Goal: Transaction & Acquisition: Purchase product/service

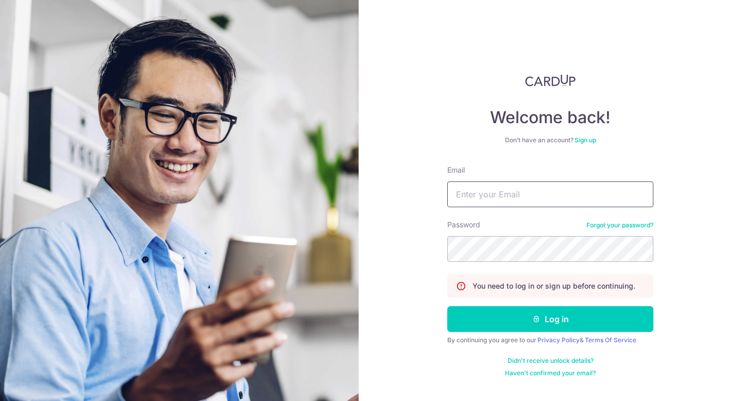
click at [506, 192] on input "Email" at bounding box center [551, 194] width 206 height 26
type input "[EMAIL_ADDRESS][DOMAIN_NAME]"
click at [448, 306] on button "Log in" at bounding box center [551, 319] width 206 height 26
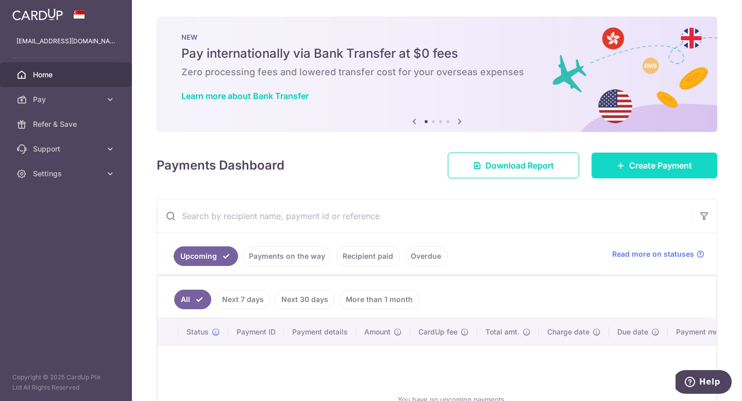
click at [615, 172] on link "Create Payment" at bounding box center [655, 166] width 126 height 26
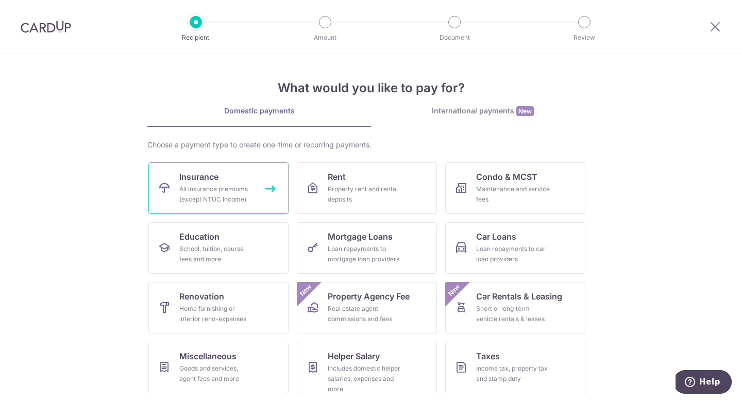
click at [231, 193] on div "All insurance premiums (except NTUC Income)" at bounding box center [216, 194] width 74 height 21
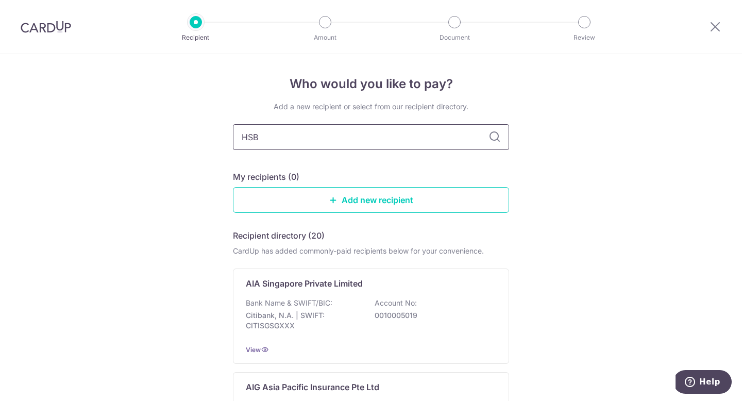
type input "HSBC"
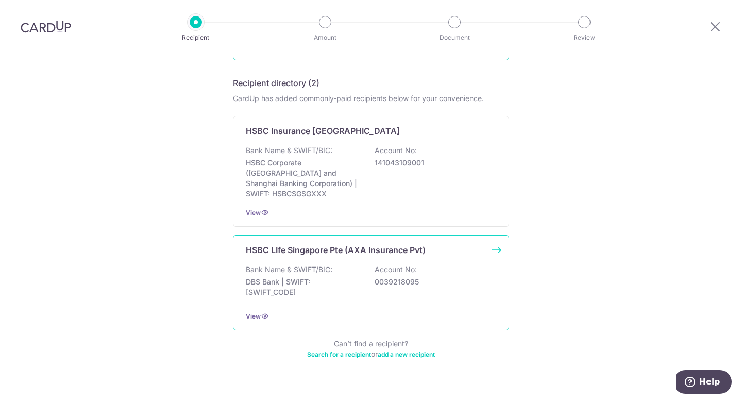
scroll to position [161, 0]
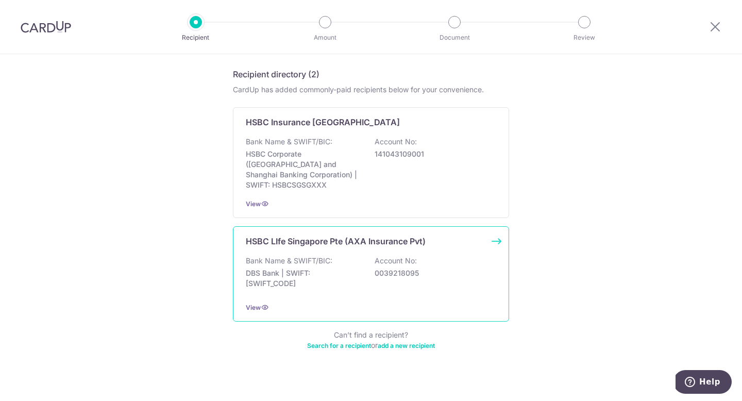
click at [363, 256] on div "Bank Name & SWIFT/BIC: DBS Bank | SWIFT: DBSSSGSGXXX Account No: 0039218095" at bounding box center [371, 275] width 251 height 38
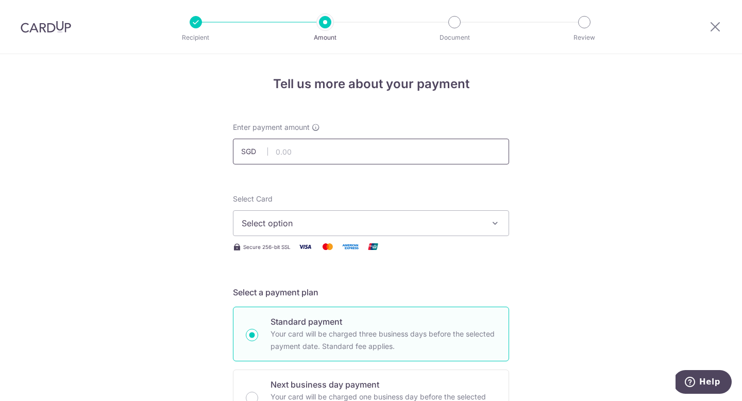
click at [348, 152] on input "text" at bounding box center [371, 152] width 276 height 26
type input "800.00"
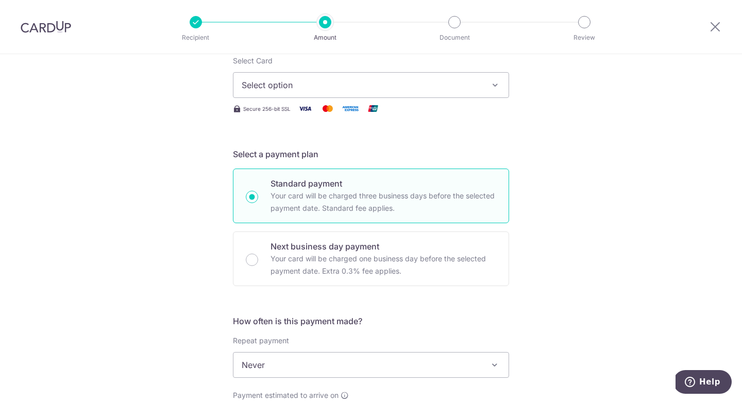
scroll to position [151, 0]
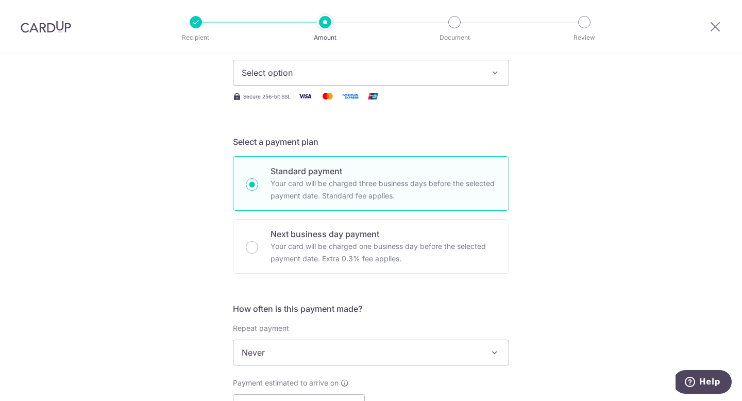
click at [479, 79] on button "Select option" at bounding box center [371, 73] width 276 height 26
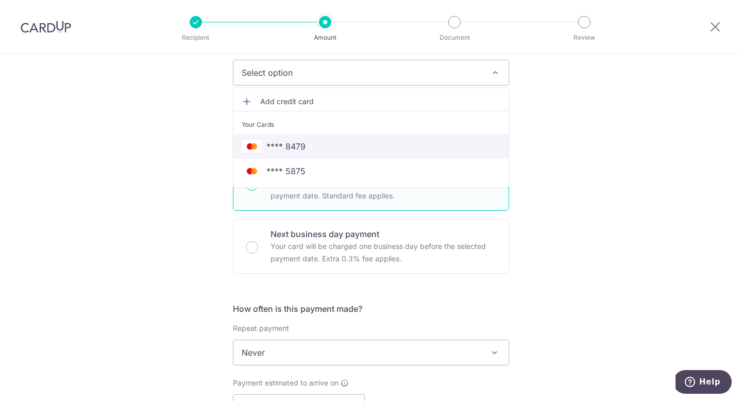
click at [441, 155] on link "**** 8479" at bounding box center [371, 146] width 275 height 25
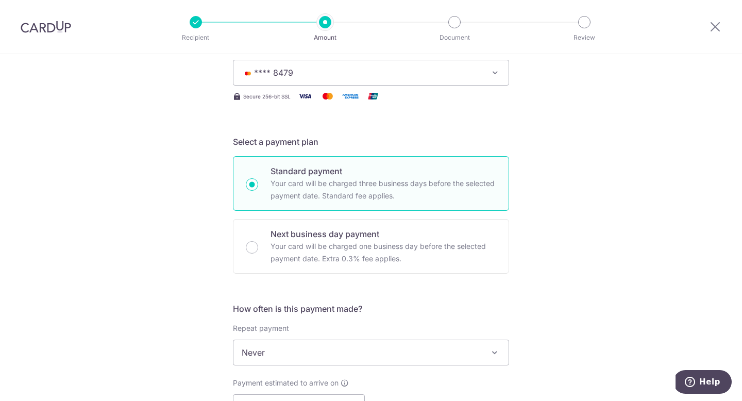
click at [541, 160] on div "Tell us more about your payment Enter payment amount SGD 800.00 800.00 Select C…" at bounding box center [371, 370] width 742 height 933
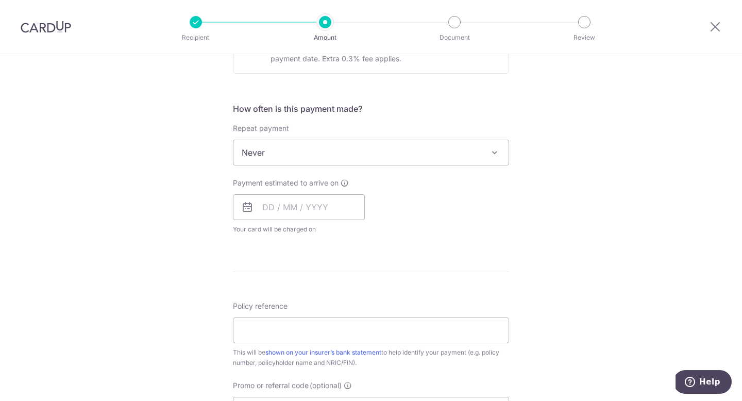
scroll to position [358, 0]
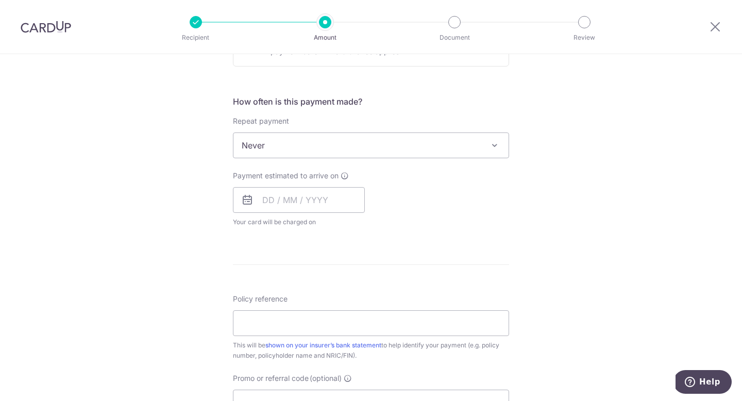
click at [455, 152] on span "Never" at bounding box center [371, 145] width 275 height 25
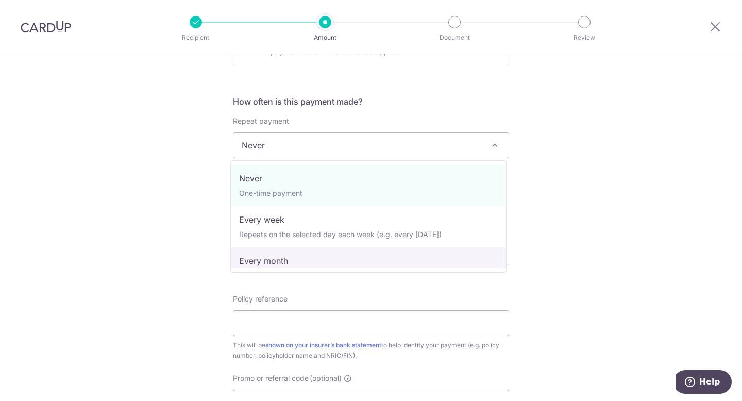
select select "3"
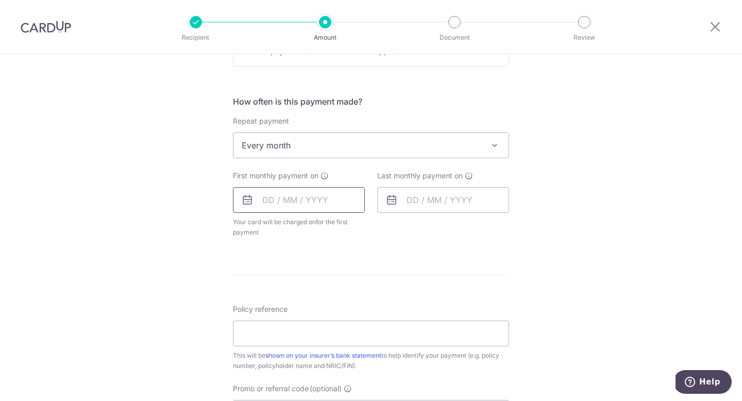
click at [263, 198] on input "text" at bounding box center [299, 200] width 132 height 26
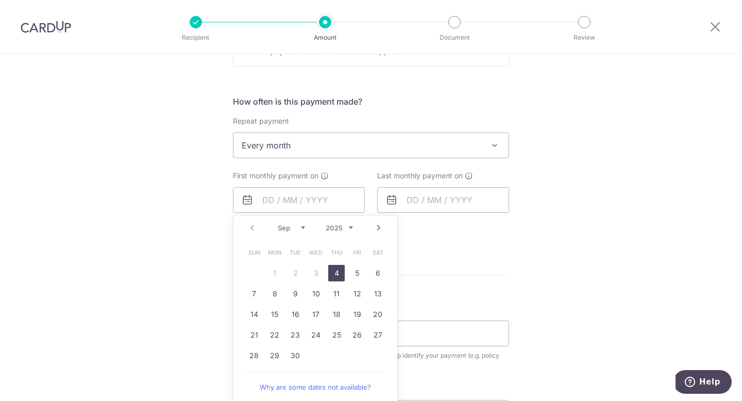
click at [464, 268] on form "Enter payment amount SGD 800.00 800.00 Select Card **** 8479 Add credit card Yo…" at bounding box center [371, 177] width 276 height 826
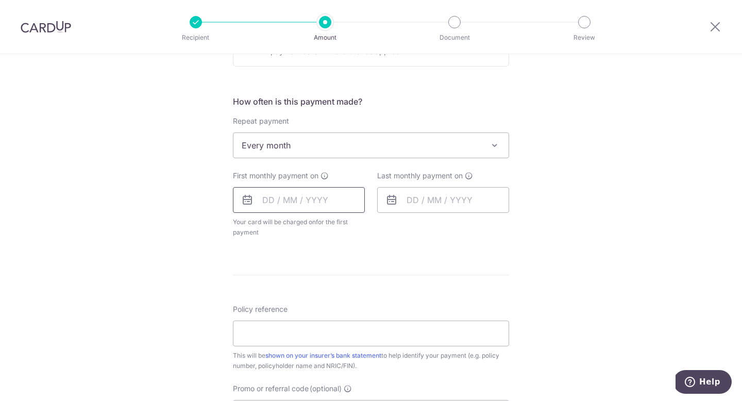
click at [262, 201] on input "text" at bounding box center [299, 200] width 132 height 26
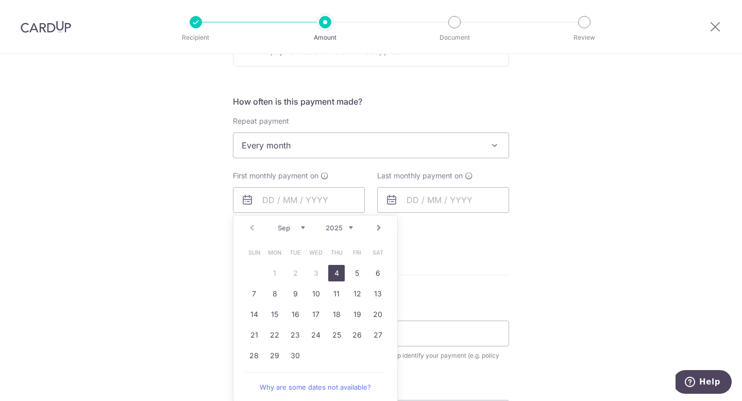
click at [335, 274] on link "4" at bounding box center [336, 273] width 16 height 16
type input "04/09/2025"
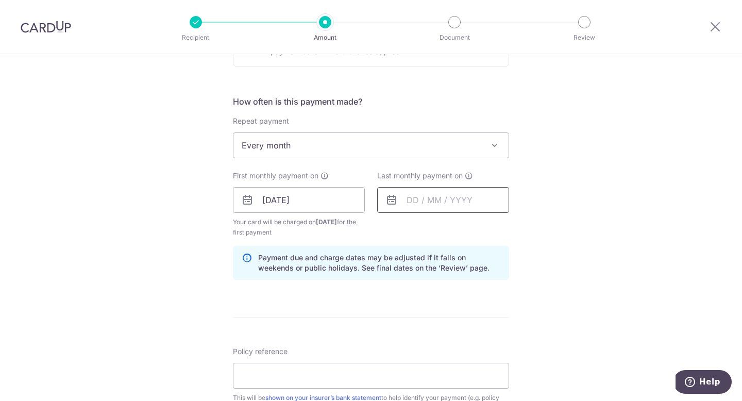
click at [410, 199] on input "text" at bounding box center [443, 200] width 132 height 26
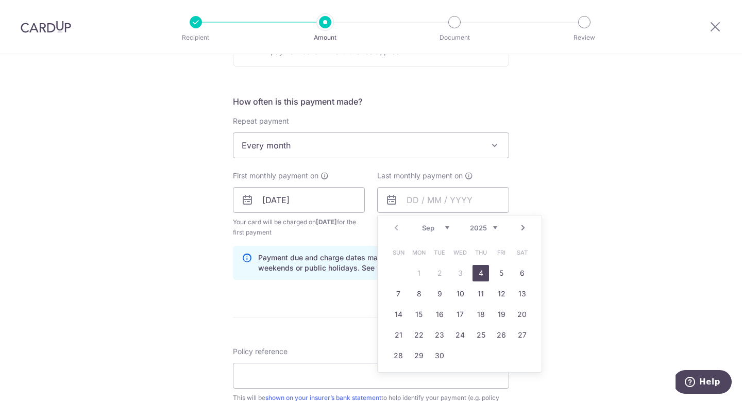
click at [491, 227] on select "2025 2026 2027 2028 2029 2030 2031 2032 2033 2034 2035" at bounding box center [483, 228] width 27 height 8
click at [441, 228] on select "Sep Oct Nov Dec" at bounding box center [435, 228] width 27 height 8
click at [484, 277] on link "4" at bounding box center [481, 273] width 16 height 16
type input "04/12/2025"
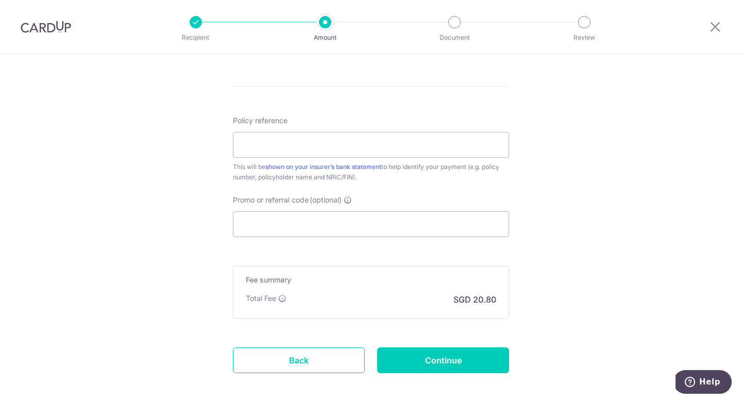
scroll to position [589, 0]
click at [292, 143] on input "Policy reference" at bounding box center [371, 144] width 276 height 26
type input "104-1860634"
click at [305, 222] on input "Promo or referral code (optional)" at bounding box center [371, 224] width 276 height 26
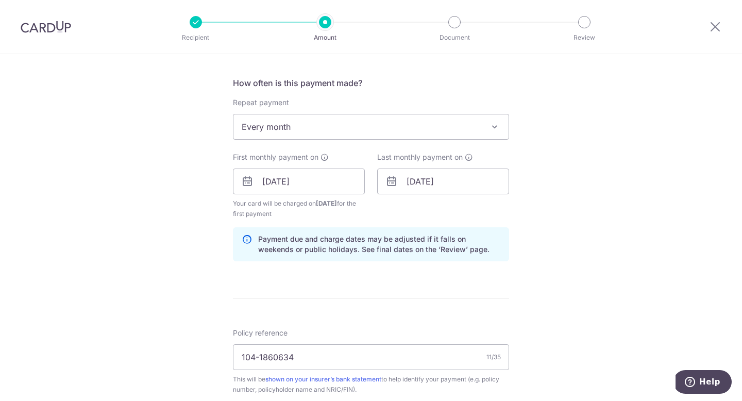
scroll to position [312, 0]
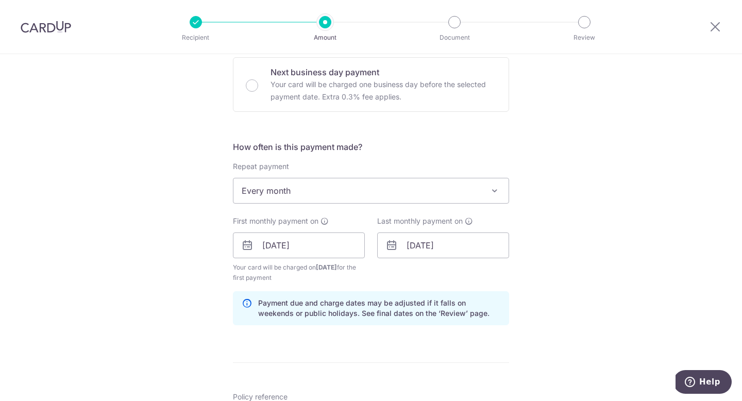
click at [438, 194] on span "Every month" at bounding box center [371, 190] width 275 height 25
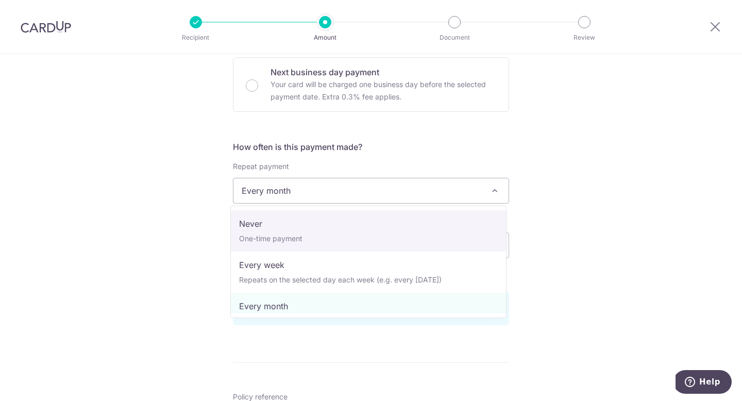
select select "1"
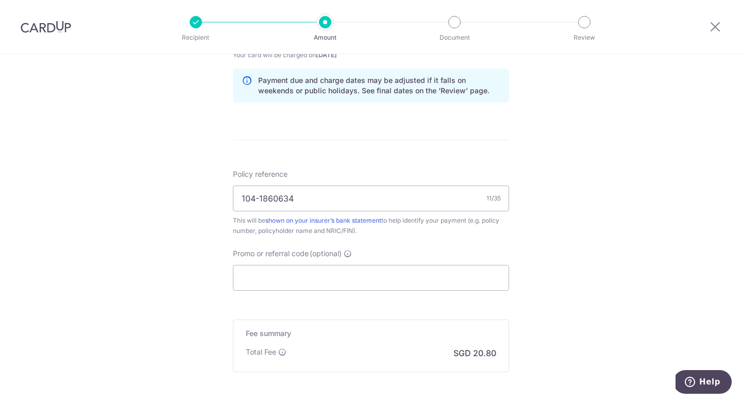
scroll to position [578, 0]
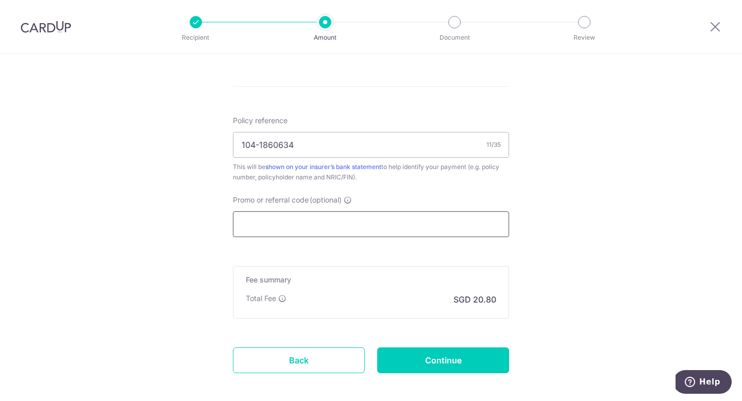
click at [416, 226] on input "Promo or referral code (optional)" at bounding box center [371, 224] width 276 height 26
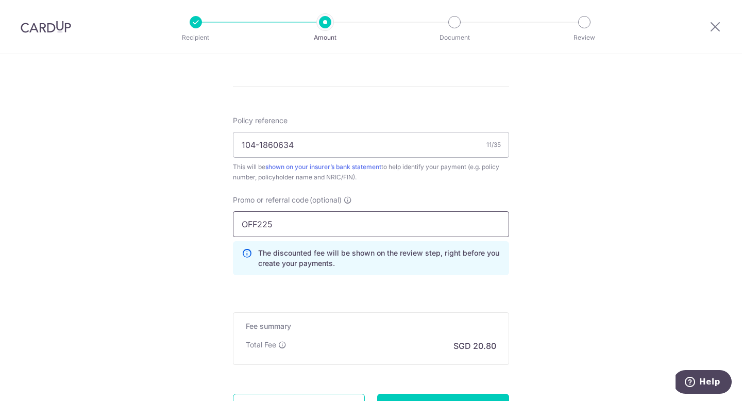
type input "OFF225"
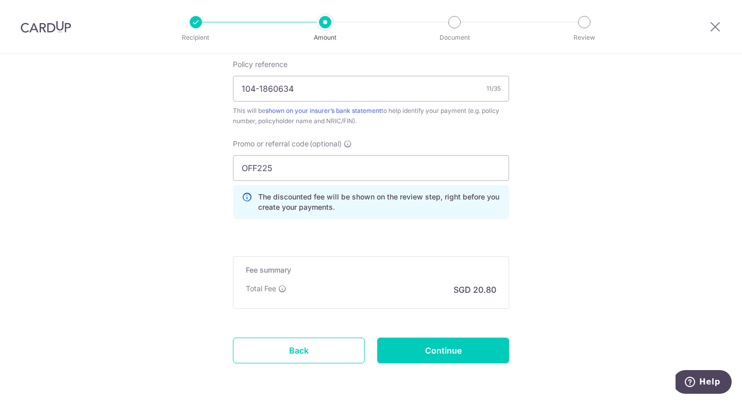
scroll to position [674, 0]
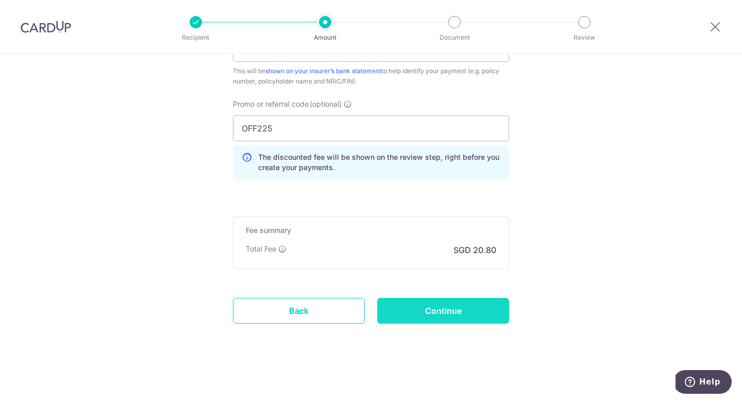
click at [453, 309] on input "Continue" at bounding box center [443, 311] width 132 height 26
type input "Create Schedule"
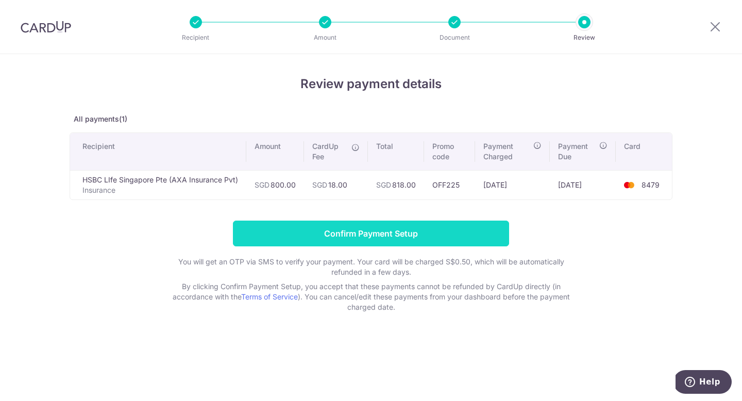
click at [476, 234] on input "Confirm Payment Setup" at bounding box center [371, 234] width 276 height 26
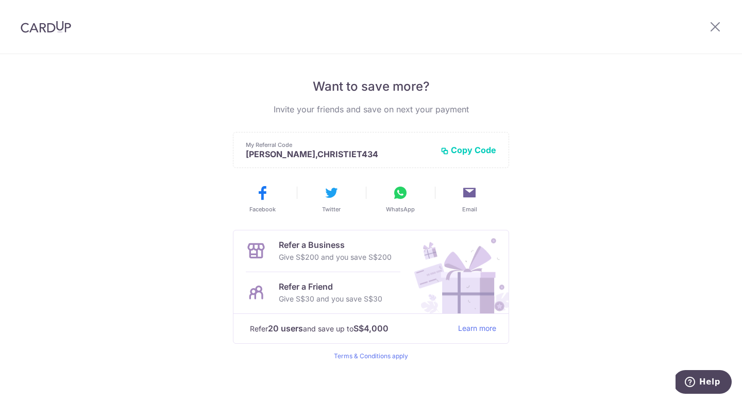
scroll to position [204, 0]
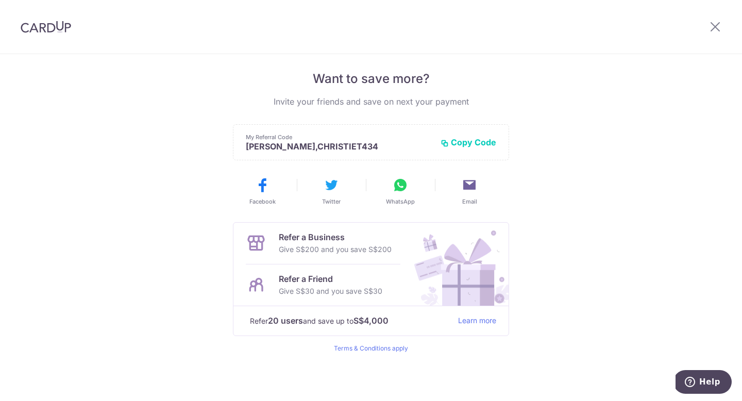
click at [464, 142] on button "Copy Code" at bounding box center [469, 142] width 56 height 10
click at [724, 29] on div at bounding box center [716, 27] width 54 height 54
click at [713, 24] on icon at bounding box center [715, 26] width 12 height 13
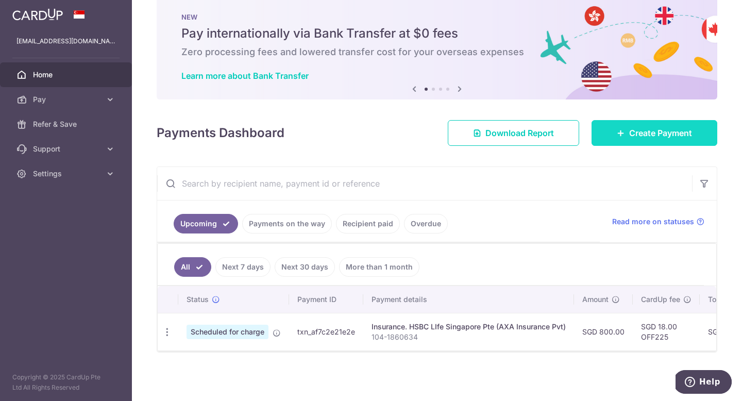
click at [644, 127] on span "Create Payment" at bounding box center [661, 133] width 63 height 12
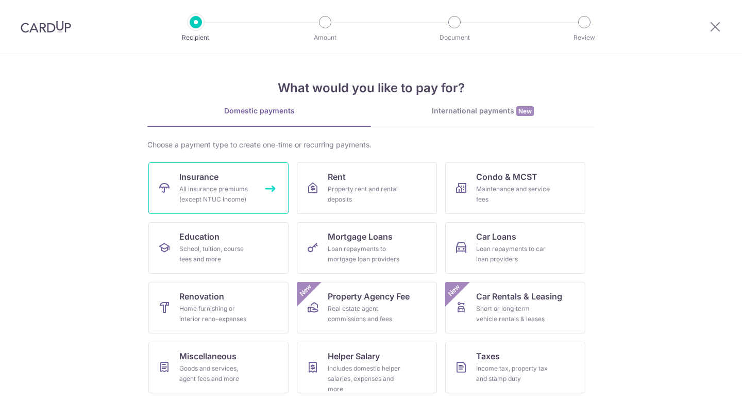
click at [232, 195] on div "All insurance premiums (except NTUC Income)" at bounding box center [216, 194] width 74 height 21
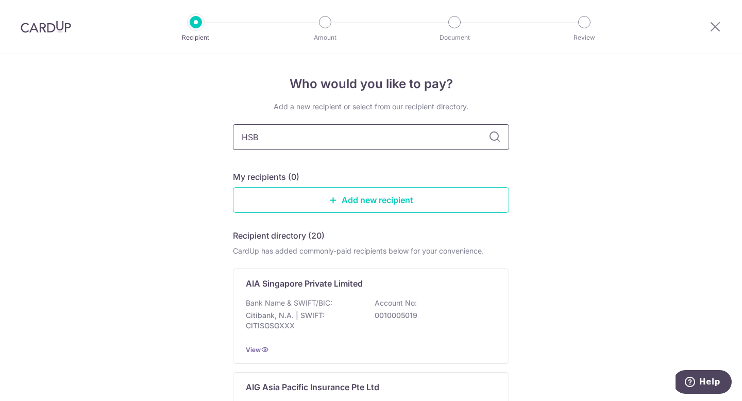
type input "HSBC"
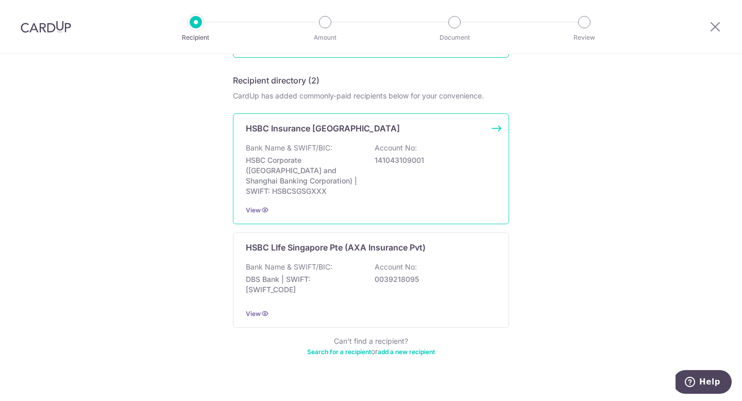
scroll to position [157, 0]
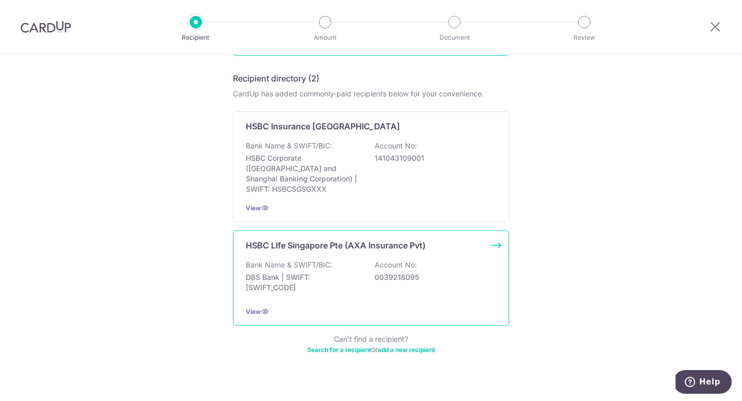
click at [388, 244] on div "HSBC LIfe Singapore Pte (AXA Insurance Pvt) Bank Name & SWIFT/BIC: DBS Bank | S…" at bounding box center [371, 277] width 276 height 95
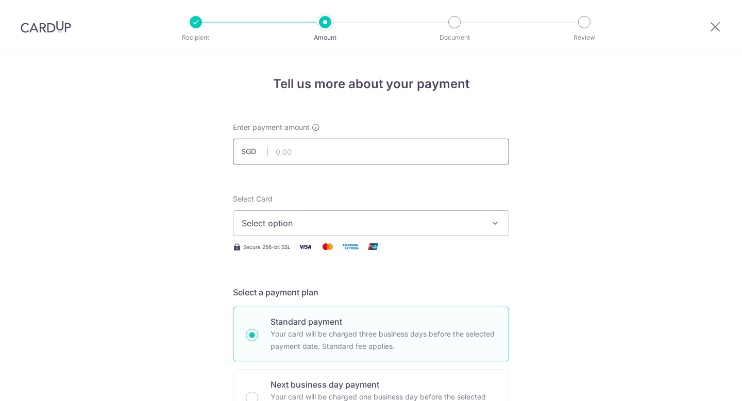
click at [389, 152] on input "text" at bounding box center [371, 152] width 276 height 26
type input "800.00"
click at [406, 230] on button "Select option" at bounding box center [371, 223] width 276 height 26
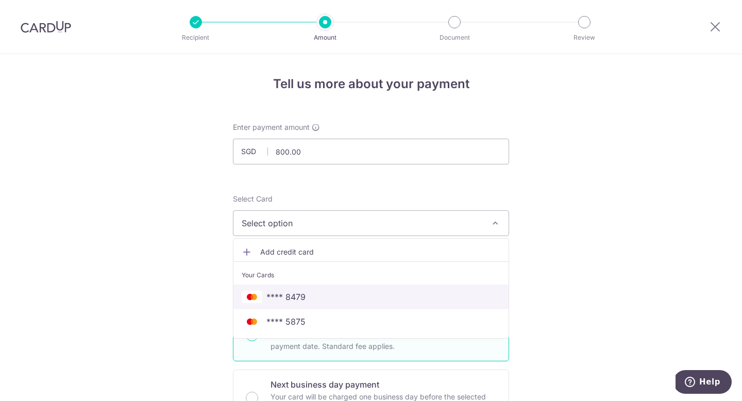
click at [336, 301] on span "**** 8479" at bounding box center [371, 297] width 259 height 12
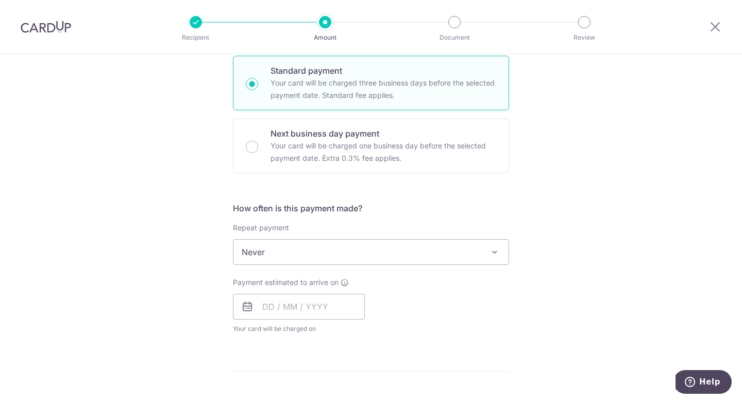
scroll to position [280, 0]
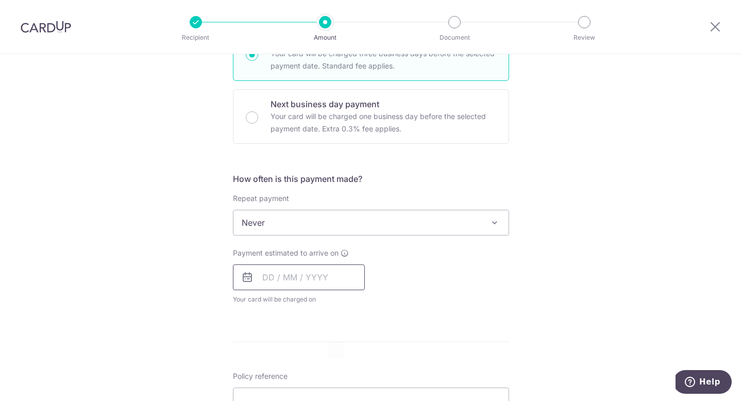
click at [261, 282] on input "text" at bounding box center [299, 277] width 132 height 26
click at [457, 311] on div "How often is this payment made? Repeat payment Never Every week Every month Eve…" at bounding box center [371, 243] width 276 height 140
click at [263, 279] on input "text" at bounding box center [299, 277] width 132 height 26
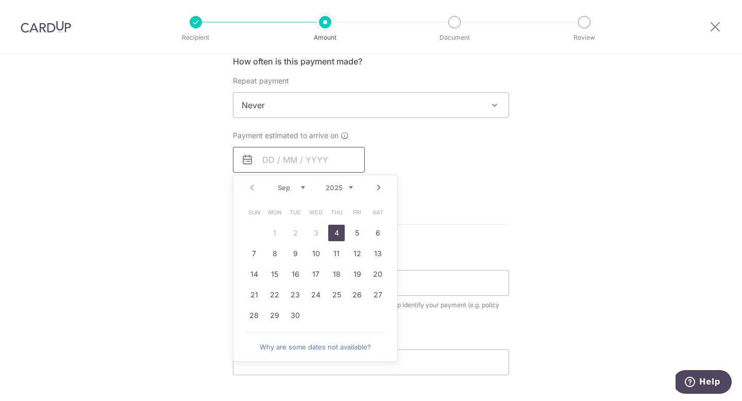
scroll to position [398, 0]
click at [299, 187] on select "Sep Oct Nov Dec" at bounding box center [291, 188] width 27 height 8
click at [358, 233] on link "3" at bounding box center [357, 233] width 16 height 16
type input "[DATE]"
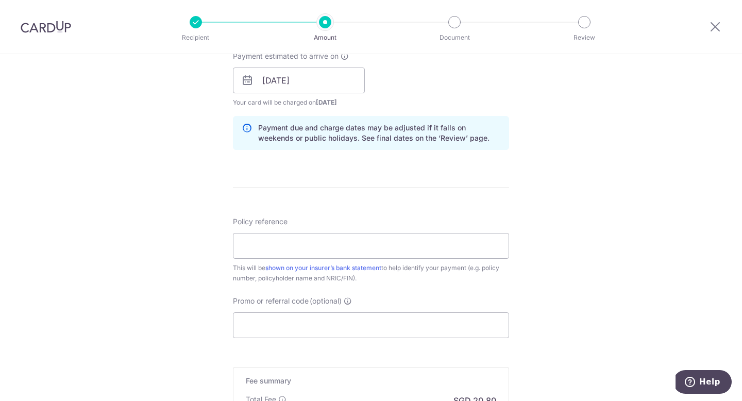
scroll to position [493, 0]
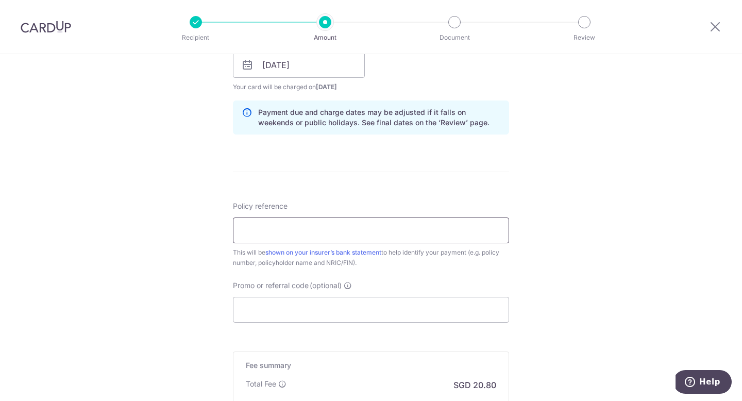
click at [355, 227] on input "Policy reference" at bounding box center [371, 231] width 276 height 26
type input "104-1860634"
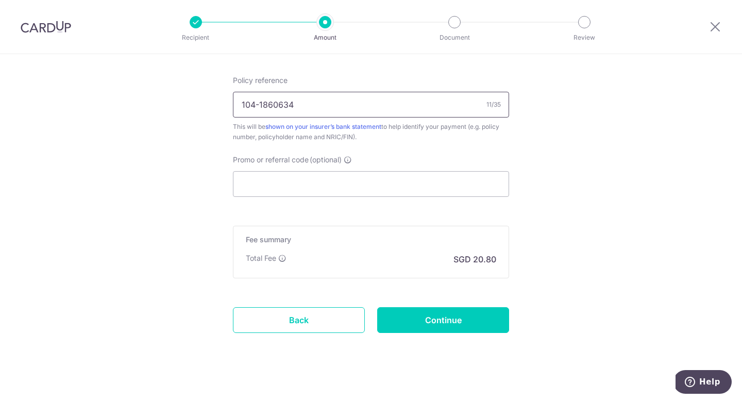
scroll to position [628, 0]
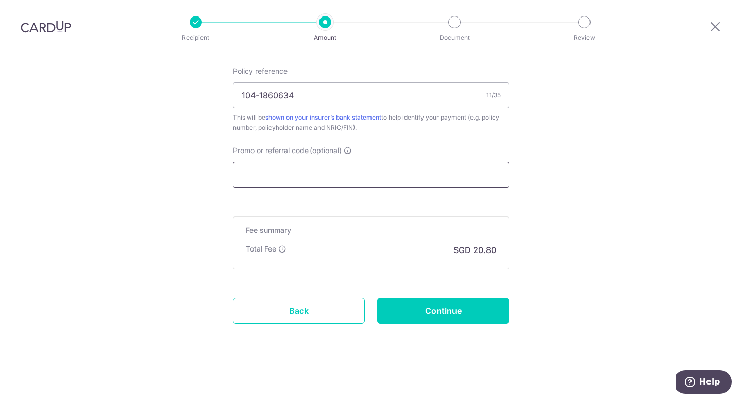
click at [427, 181] on input "Promo or referral code (optional)" at bounding box center [371, 175] width 276 height 26
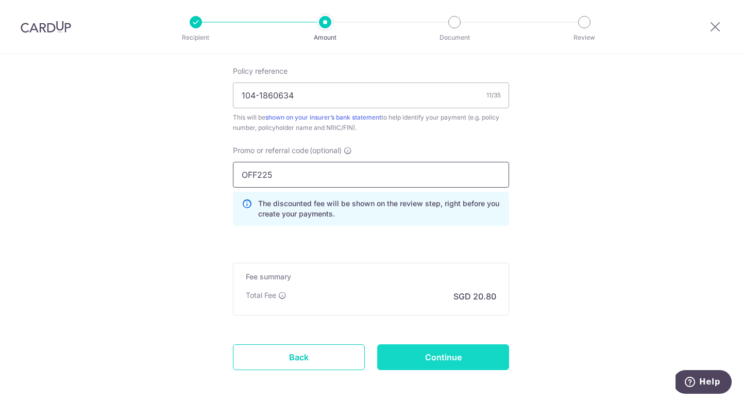
type input "OFF225"
click at [436, 358] on input "Continue" at bounding box center [443, 357] width 132 height 26
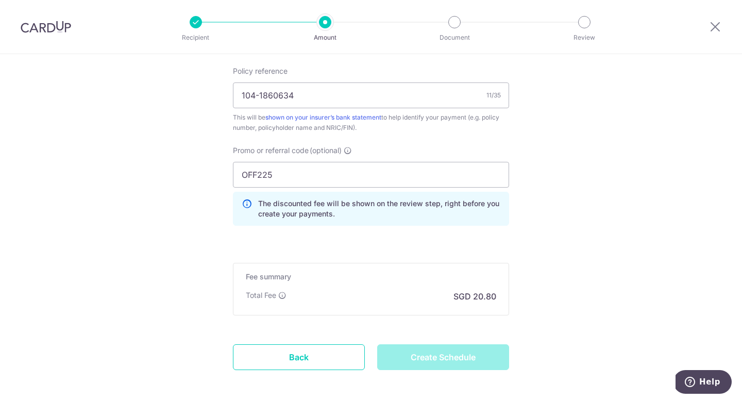
type input "Create Schedule"
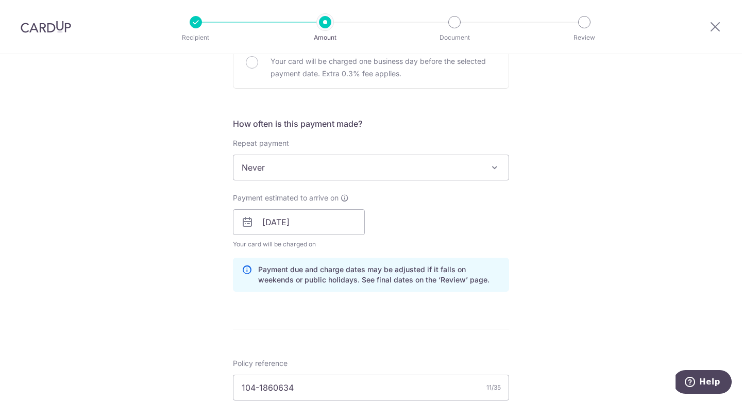
scroll to position [338, 0]
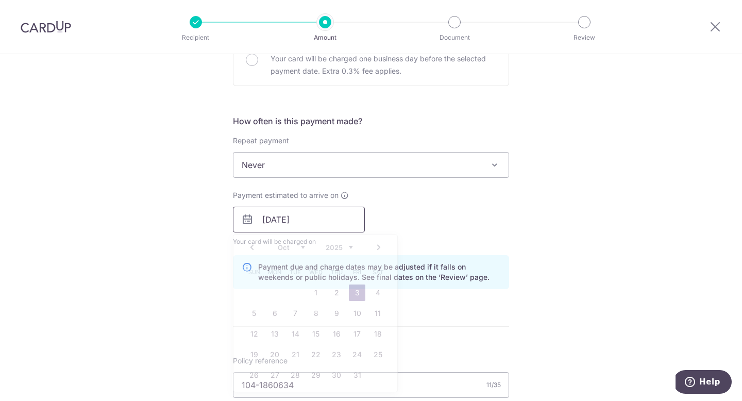
click at [267, 220] on input "03/10/2025" at bounding box center [299, 220] width 132 height 26
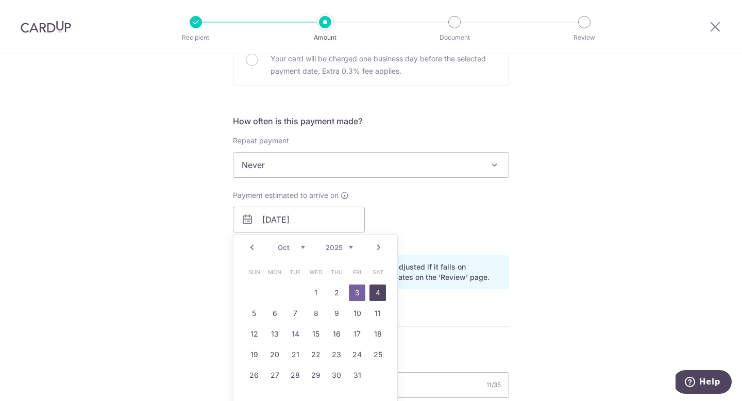
click at [370, 291] on link "4" at bounding box center [378, 293] width 16 height 16
type input "[DATE]"
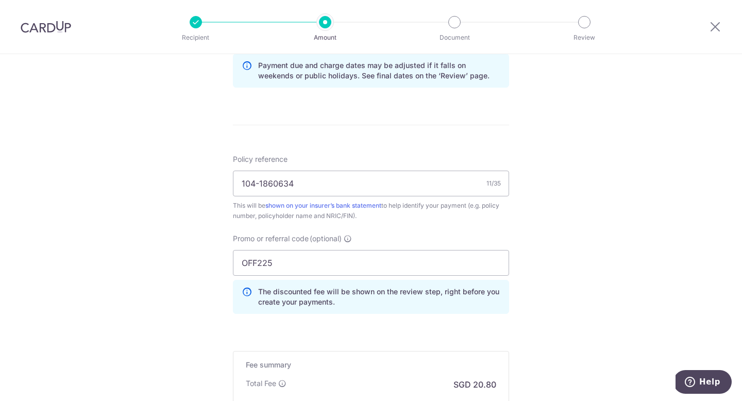
scroll to position [674, 0]
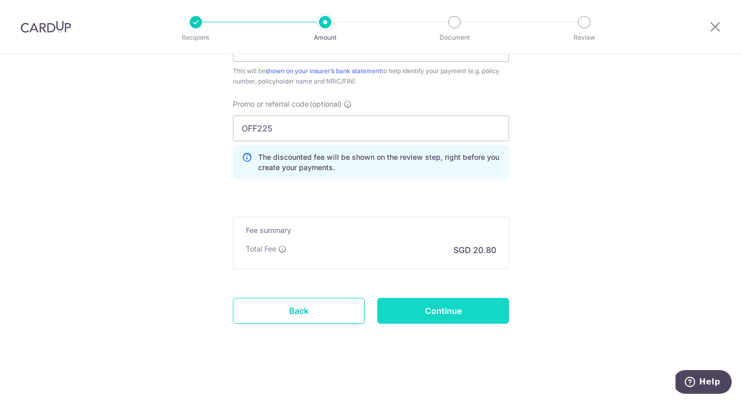
click at [460, 310] on input "Continue" at bounding box center [443, 311] width 132 height 26
type input "Update Schedule"
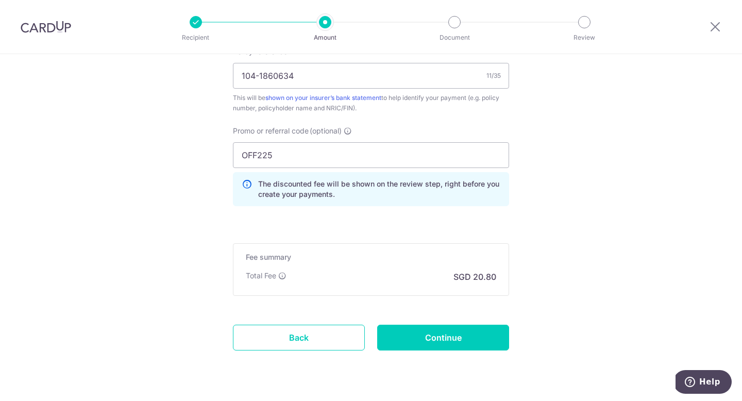
scroll to position [511, 0]
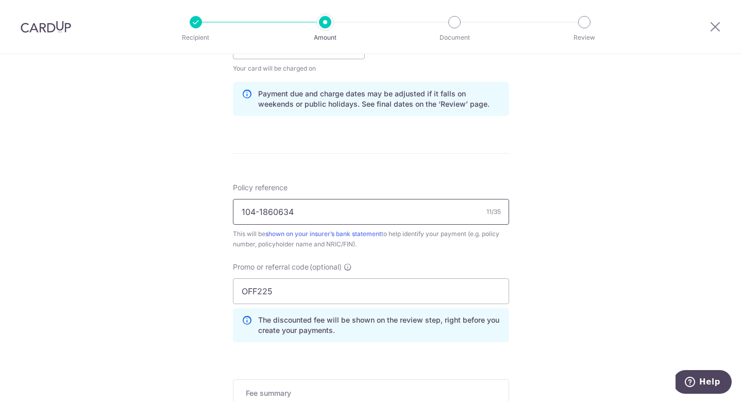
click at [356, 214] on input "104-1860634" at bounding box center [371, 212] width 276 height 26
type input "104-1860634 Christie Tan S8532563I"
click at [578, 255] on div "Tell us more about your payment Enter payment amount SGD 800.00 800.00 Select C…" at bounding box center [371, 53] width 742 height 1021
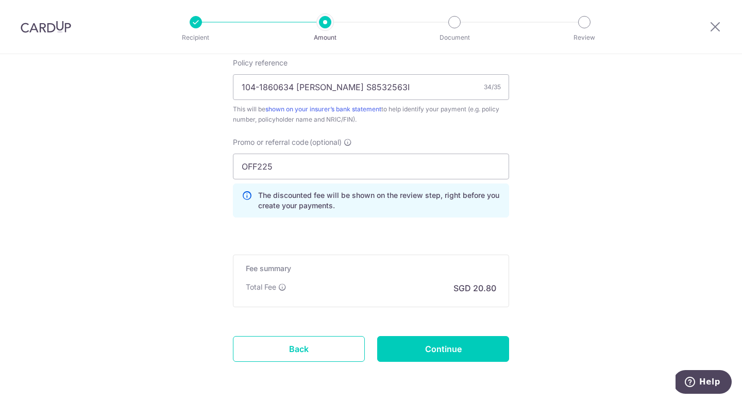
scroll to position [674, 0]
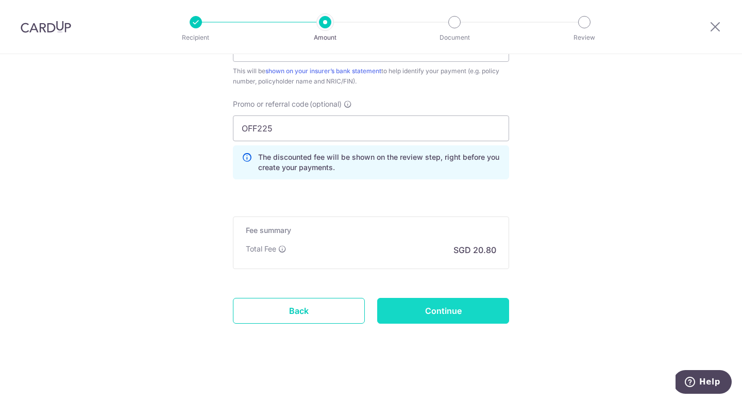
click at [428, 312] on input "Continue" at bounding box center [443, 311] width 132 height 26
type input "Update Schedule"
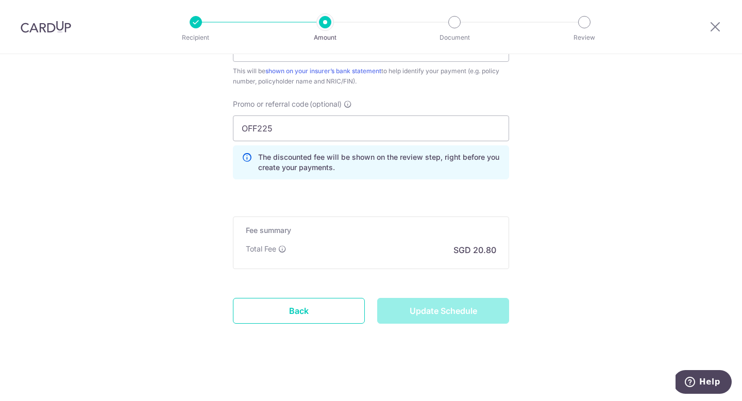
scroll to position [521, 0]
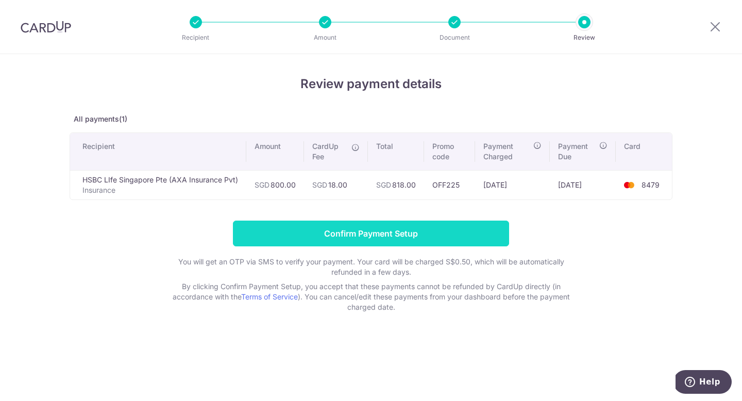
click at [428, 231] on input "Confirm Payment Setup" at bounding box center [371, 234] width 276 height 26
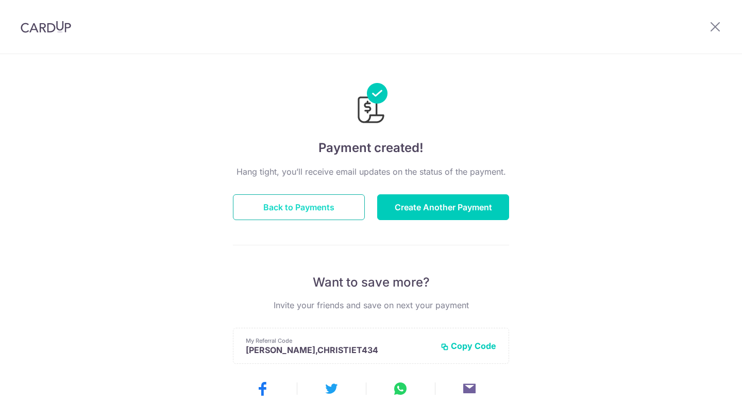
click at [328, 213] on button "Back to Payments" at bounding box center [299, 207] width 132 height 26
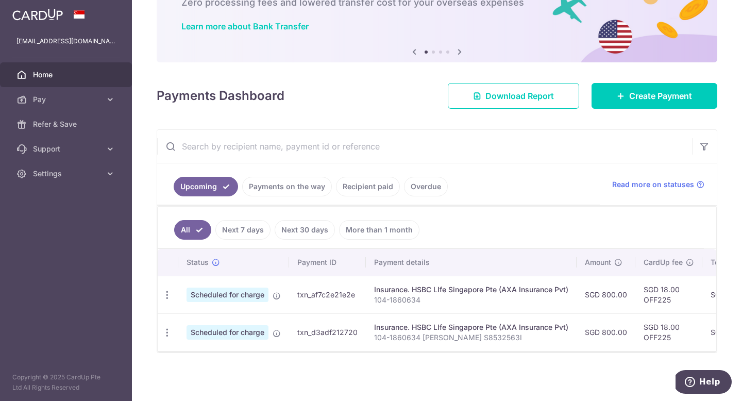
scroll to position [76, 0]
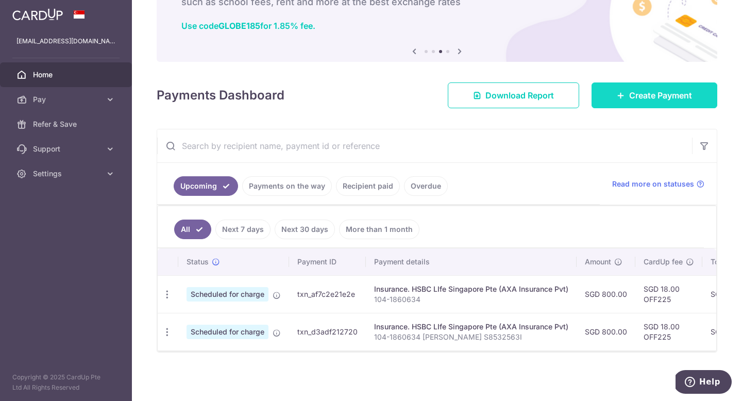
click at [640, 89] on span "Create Payment" at bounding box center [661, 95] width 63 height 12
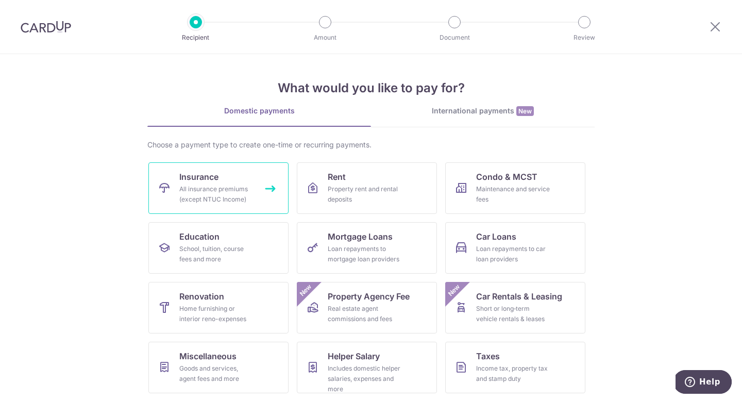
click at [203, 191] on div "All insurance premiums (except NTUC Income)" at bounding box center [216, 194] width 74 height 21
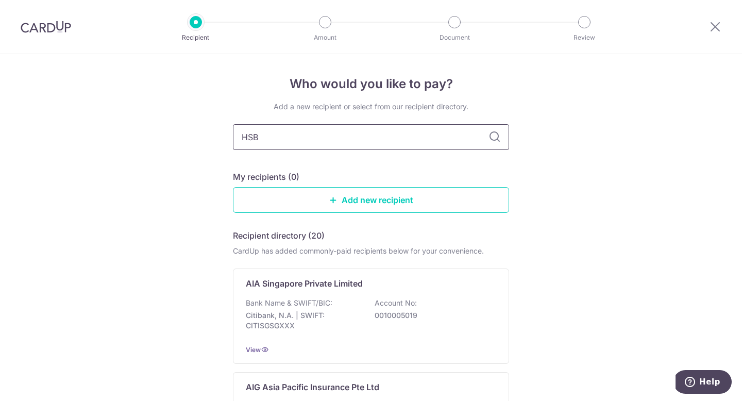
type input "HSBC"
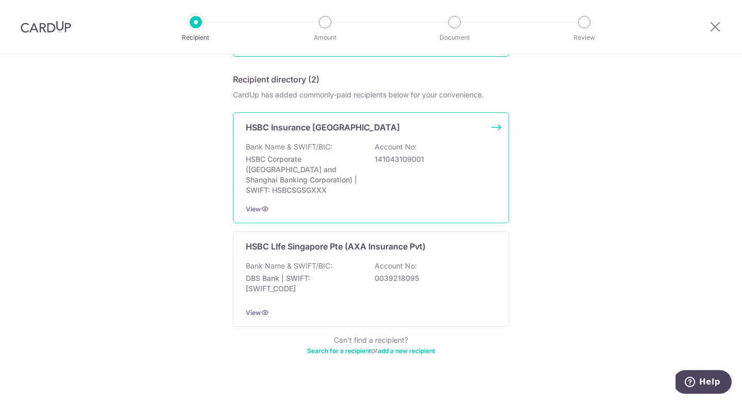
scroll to position [161, 0]
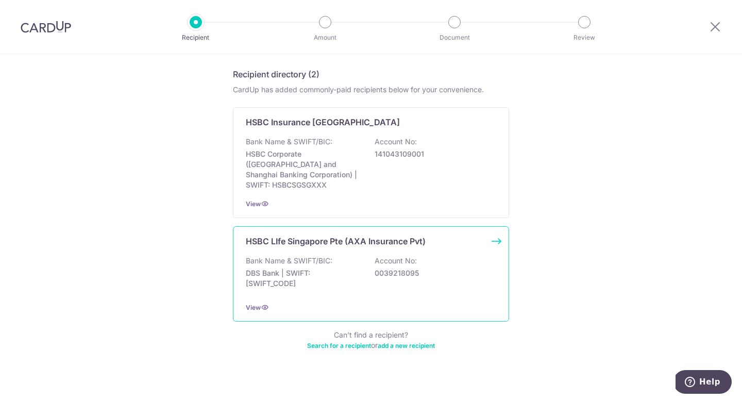
click at [368, 256] on div "Bank Name & SWIFT/BIC: DBS Bank | SWIFT: [SWIFT_CODE] Account No: 0039218095" at bounding box center [371, 275] width 251 height 38
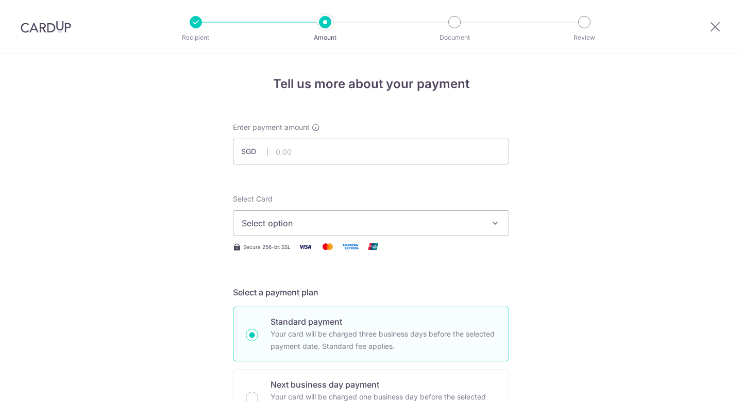
click at [330, 149] on input "text" at bounding box center [371, 152] width 276 height 26
click at [501, 153] on input "800" at bounding box center [371, 152] width 276 height 26
type input "800.00"
click at [485, 222] on button "Select option" at bounding box center [371, 223] width 276 height 26
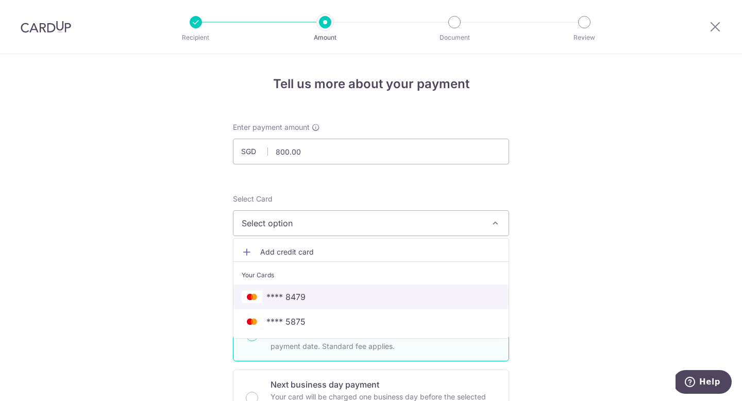
click at [298, 297] on span "**** 8479" at bounding box center [286, 297] width 39 height 12
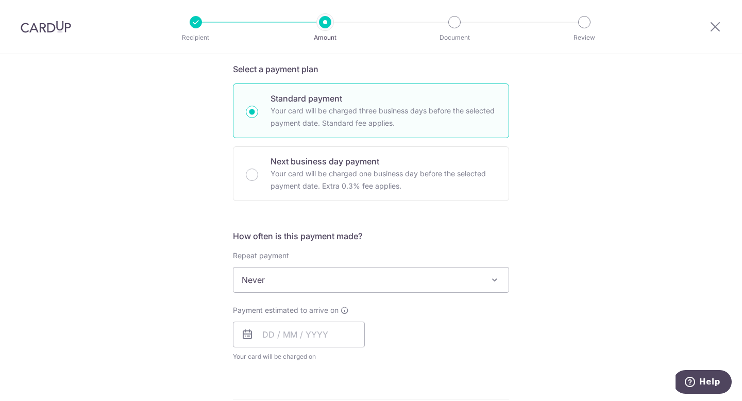
scroll to position [299, 0]
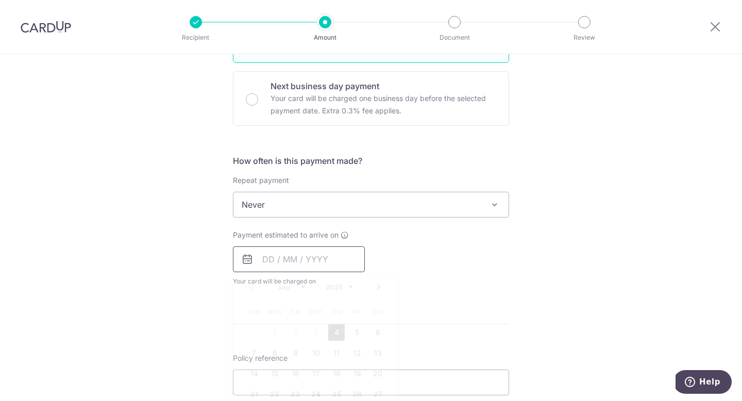
click at [268, 260] on input "text" at bounding box center [299, 259] width 132 height 26
click at [418, 253] on div "Payment estimated to arrive on Prev Next Sep Oct Nov [DATE] 2026 2027 2028 2029…" at bounding box center [371, 258] width 289 height 57
click at [261, 258] on input "text" at bounding box center [299, 259] width 132 height 26
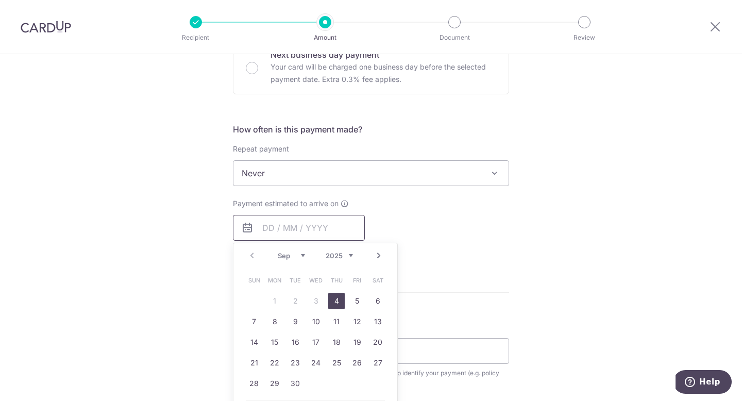
scroll to position [400, 0]
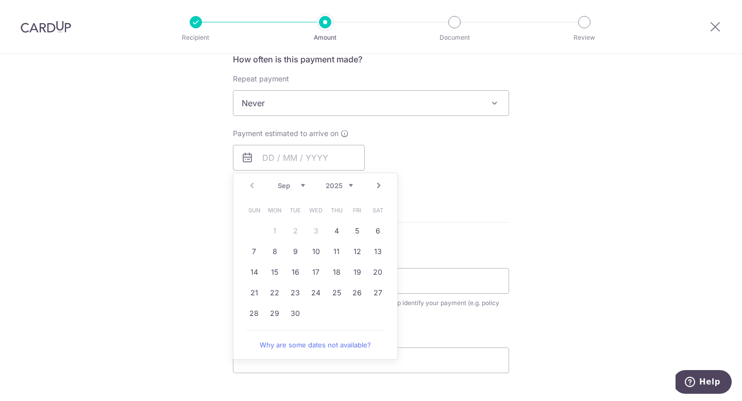
click at [297, 187] on select "Sep Oct Nov Dec" at bounding box center [291, 185] width 27 height 8
click at [294, 255] on link "4" at bounding box center [295, 251] width 16 height 16
type input "[DATE]"
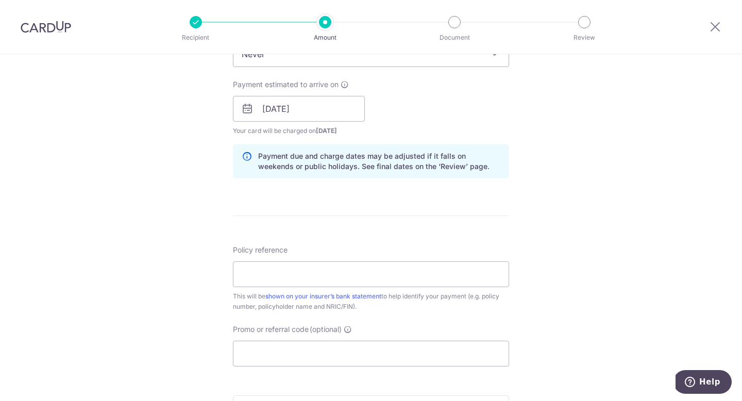
scroll to position [463, 0]
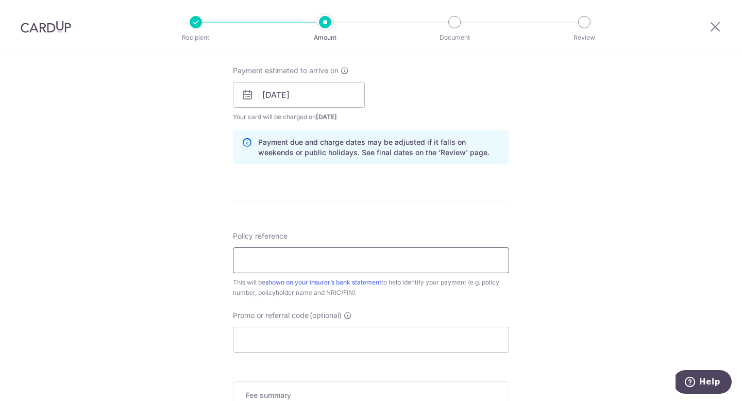
click at [395, 256] on input "Policy reference" at bounding box center [371, 260] width 276 height 26
type input "TGS-2023021912 [PERSON_NAME]"
drag, startPoint x: 378, startPoint y: 264, endPoint x: 235, endPoint y: 264, distance: 143.3
click at [235, 264] on input "TGS-2023021912 [PERSON_NAME]" at bounding box center [371, 260] width 276 height 26
click at [264, 263] on input "Policy reference" at bounding box center [371, 260] width 276 height 26
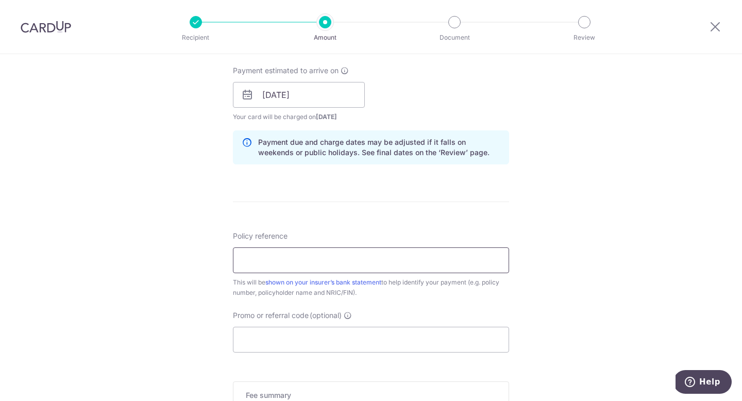
type input "104-1860634 [PERSON_NAME] S8532563I"
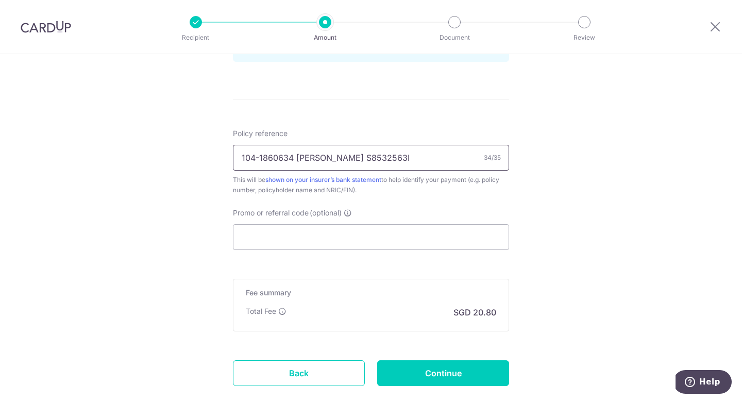
scroll to position [566, 0]
click at [428, 237] on input "Promo or referral code (optional)" at bounding box center [371, 237] width 276 height 26
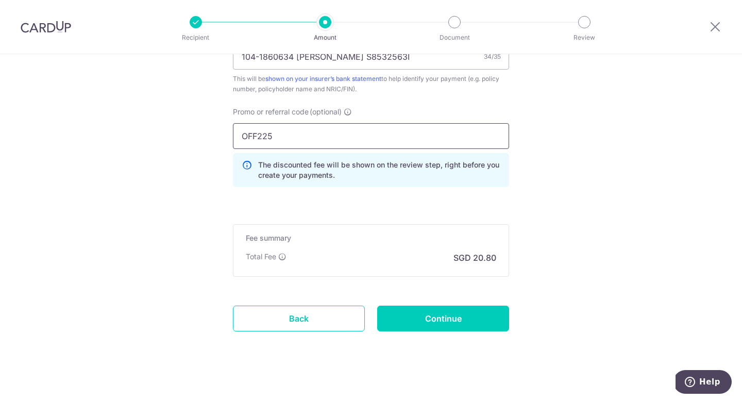
scroll to position [674, 0]
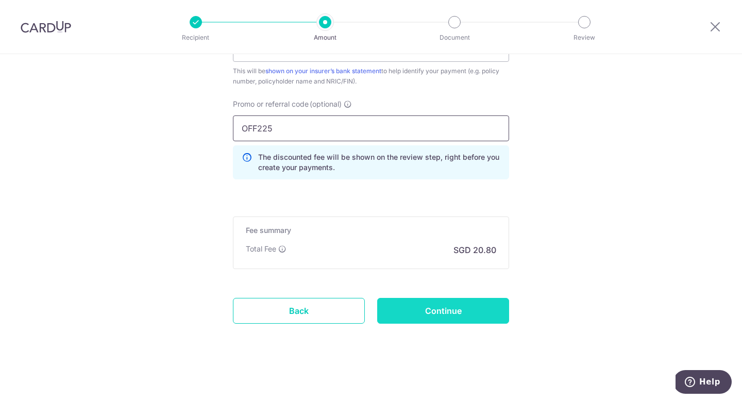
type input "OFF225"
click at [447, 318] on input "Continue" at bounding box center [443, 311] width 132 height 26
type input "Create Schedule"
